Goal: Transaction & Acquisition: Book appointment/travel/reservation

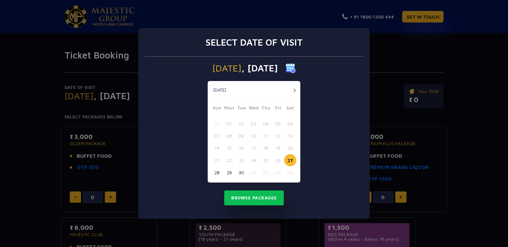
click at [296, 91] on button "button" at bounding box center [294, 90] width 8 height 8
click at [268, 121] on button "02" at bounding box center [265, 123] width 12 height 12
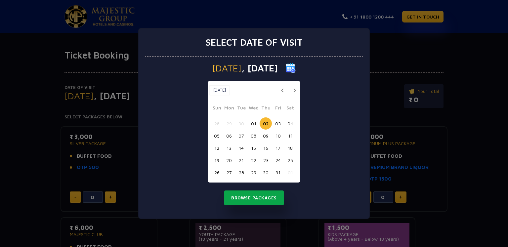
click at [263, 198] on button "Browse Packages" at bounding box center [253, 197] width 59 height 15
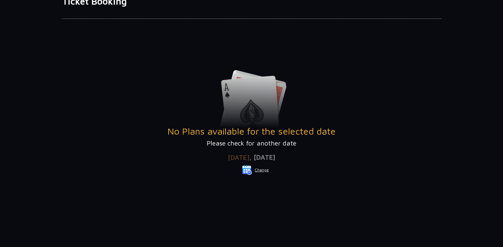
scroll to position [48, 0]
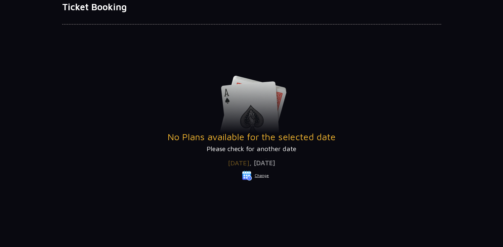
click at [261, 175] on button "Change" at bounding box center [255, 175] width 27 height 11
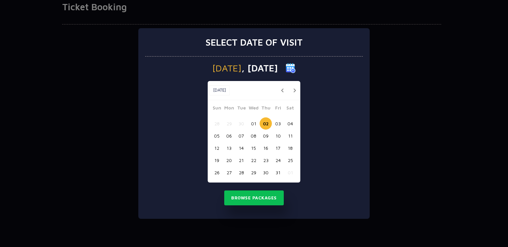
click at [279, 125] on button "03" at bounding box center [278, 123] width 12 height 12
click at [262, 197] on button "Browse Packages" at bounding box center [253, 197] width 59 height 15
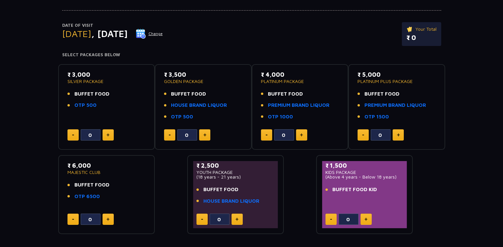
scroll to position [62, 0]
click at [163, 32] on button "Change" at bounding box center [148, 33] width 27 height 11
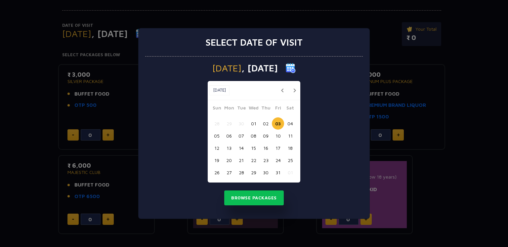
click at [289, 123] on button "04" at bounding box center [290, 123] width 12 height 12
click at [259, 198] on button "Browse Packages" at bounding box center [253, 197] width 59 height 15
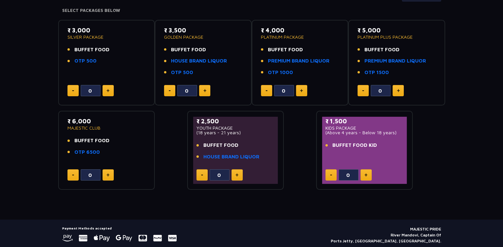
scroll to position [95, 0]
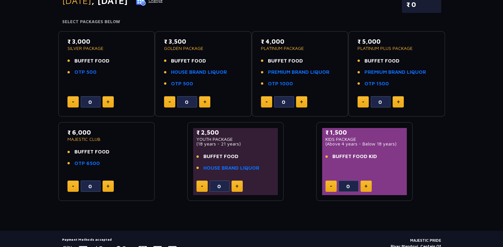
click at [103, 101] on button at bounding box center [107, 101] width 11 height 11
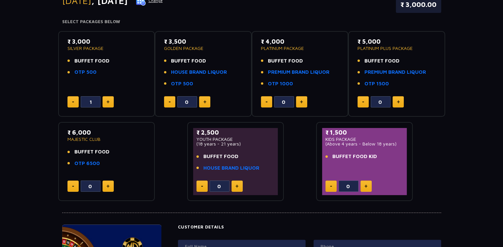
click at [107, 99] on button at bounding box center [107, 101] width 11 height 11
type input "2"
click at [366, 184] on img at bounding box center [365, 185] width 3 height 3
type input "1"
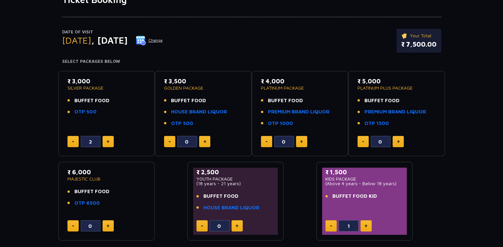
scroll to position [0, 0]
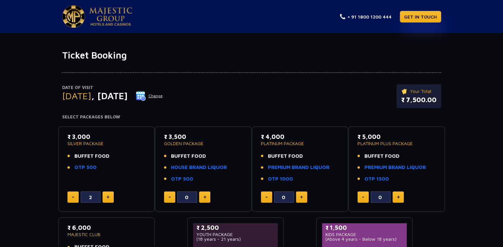
click at [74, 197] on button at bounding box center [72, 196] width 11 height 11
type input "1"
click at [205, 198] on img at bounding box center [204, 196] width 3 height 3
type input "1"
click at [163, 96] on button "Change" at bounding box center [148, 96] width 27 height 11
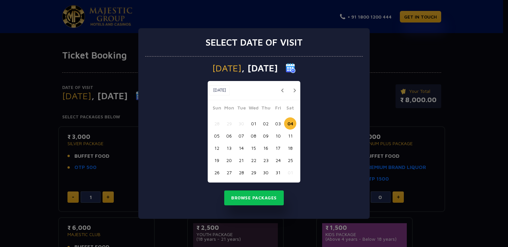
click at [251, 125] on button "01" at bounding box center [253, 123] width 12 height 12
click at [256, 201] on button "Browse Packages" at bounding box center [253, 197] width 59 height 15
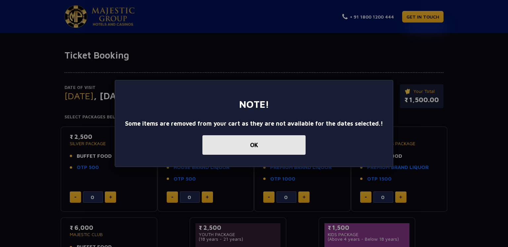
click at [265, 151] on button "OK" at bounding box center [253, 144] width 103 height 19
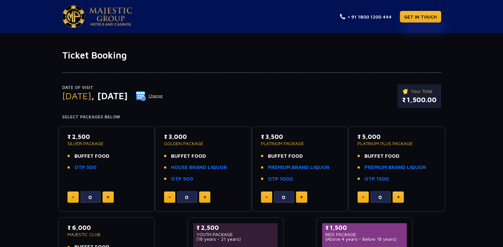
click at [163, 95] on button "Change" at bounding box center [148, 96] width 27 height 11
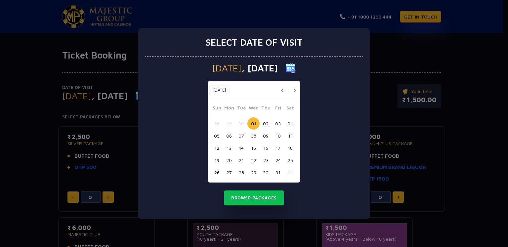
click at [266, 123] on button "02" at bounding box center [265, 123] width 12 height 12
click at [254, 198] on button "Browse Packages" at bounding box center [253, 197] width 59 height 15
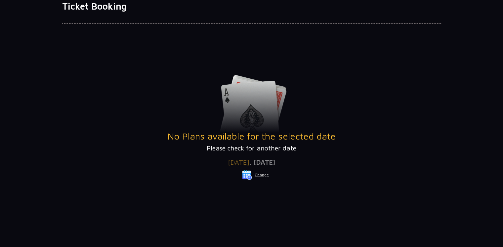
scroll to position [48, 0]
click at [259, 176] on button "Change" at bounding box center [255, 175] width 27 height 11
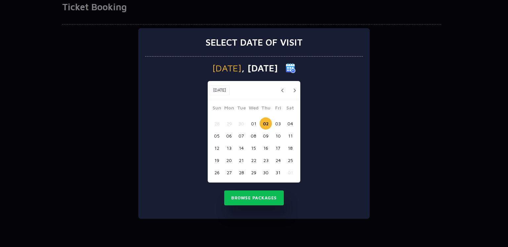
click at [280, 123] on button "03" at bounding box center [278, 123] width 12 height 12
click at [291, 124] on button "04" at bounding box center [290, 123] width 12 height 12
click at [352, 155] on div "[DATE] [DATE] [DATE] Sun Mon Tue Wed Thu Fri Sat 28 29 30 01 02 03 04 05 06 07 …" at bounding box center [253, 138] width 217 height 162
click at [280, 123] on button "03" at bounding box center [278, 123] width 12 height 12
click at [266, 124] on button "02" at bounding box center [265, 123] width 12 height 12
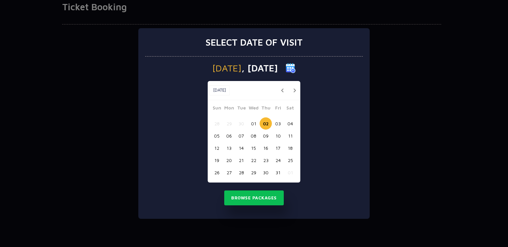
click at [275, 122] on button "03" at bounding box center [278, 123] width 12 height 12
click at [268, 199] on button "Browse Packages" at bounding box center [253, 197] width 59 height 15
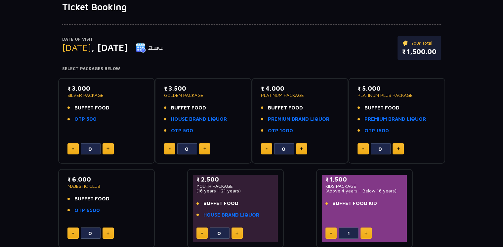
click at [163, 48] on button "Change" at bounding box center [148, 47] width 27 height 11
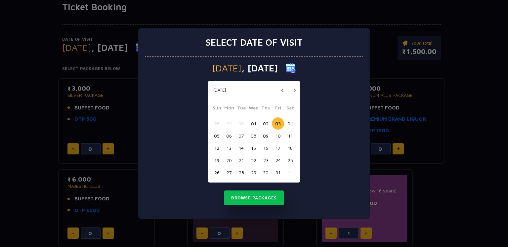
click at [252, 122] on button "01" at bounding box center [253, 123] width 12 height 12
click at [261, 197] on button "Browse Packages" at bounding box center [253, 197] width 59 height 15
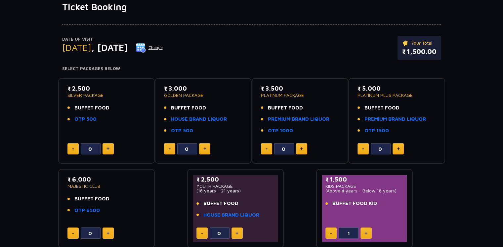
click at [110, 150] on button at bounding box center [107, 148] width 11 height 11
type input "1"
click at [206, 149] on button at bounding box center [204, 148] width 11 height 11
type input "1"
click at [329, 234] on button at bounding box center [330, 232] width 11 height 11
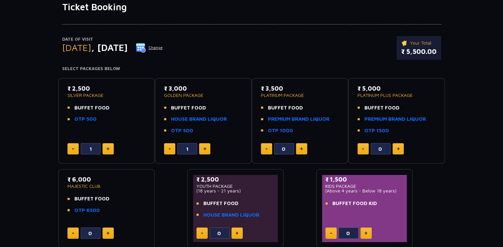
click at [366, 231] on img at bounding box center [365, 232] width 3 height 3
type input "1"
click at [163, 49] on button "Change" at bounding box center [148, 47] width 27 height 11
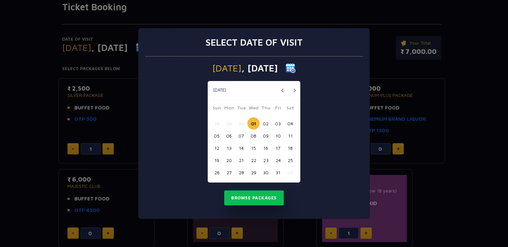
click at [281, 125] on button "03" at bounding box center [278, 123] width 12 height 12
click at [243, 200] on button "Browse Packages" at bounding box center [253, 197] width 59 height 15
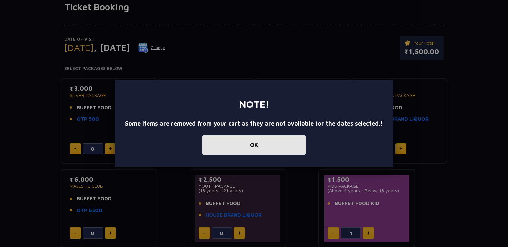
click at [284, 153] on button "OK" at bounding box center [253, 144] width 103 height 19
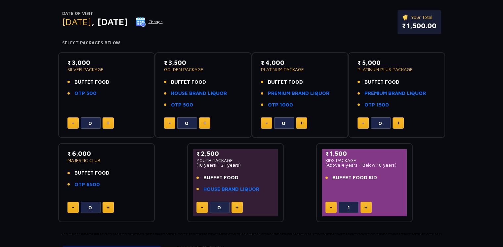
scroll to position [0, 0]
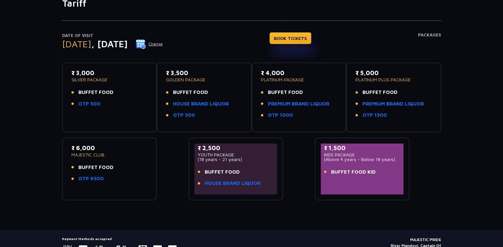
scroll to position [66, 0]
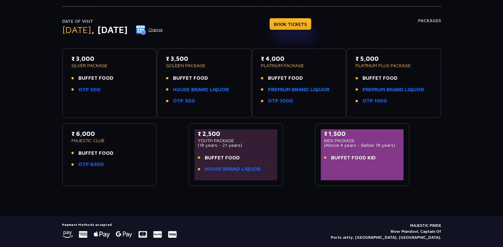
click at [440, 22] on h4 "Packages" at bounding box center [429, 30] width 23 height 24
click at [436, 20] on h4 "Packages" at bounding box center [429, 30] width 23 height 24
click at [163, 31] on button "Change" at bounding box center [148, 29] width 27 height 11
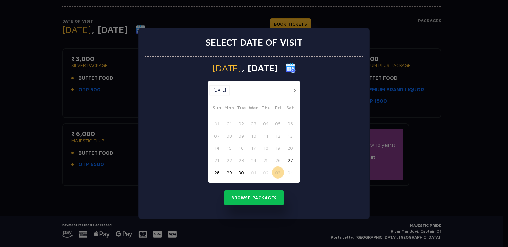
click at [293, 92] on button "button" at bounding box center [294, 90] width 8 height 8
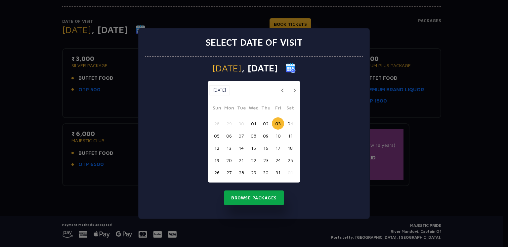
click at [252, 197] on button "Browse Packages" at bounding box center [253, 197] width 59 height 15
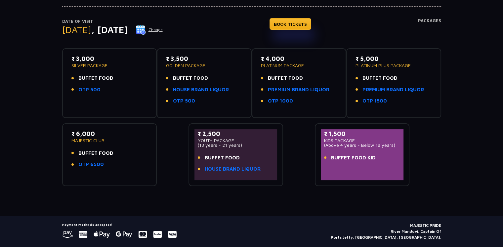
click at [163, 29] on button "Change" at bounding box center [148, 29] width 27 height 11
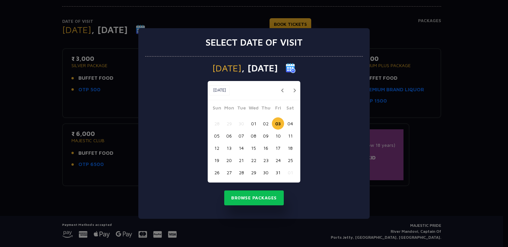
click at [266, 123] on button "02" at bounding box center [265, 123] width 12 height 12
click at [260, 200] on button "Browse Packages" at bounding box center [253, 197] width 59 height 15
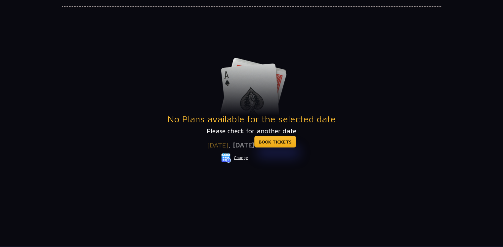
click at [240, 158] on button "Change" at bounding box center [234, 157] width 27 height 11
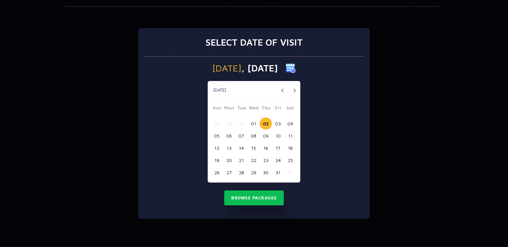
click at [280, 122] on button "03" at bounding box center [278, 123] width 12 height 12
click at [258, 201] on button "Browse Packages" at bounding box center [253, 197] width 59 height 15
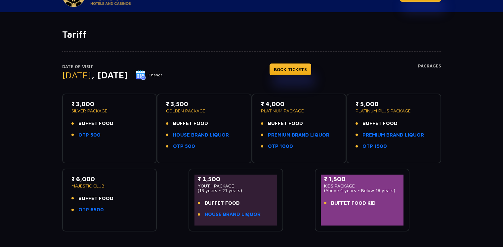
scroll to position [0, 0]
